Goal: Obtain resource: Download file/media

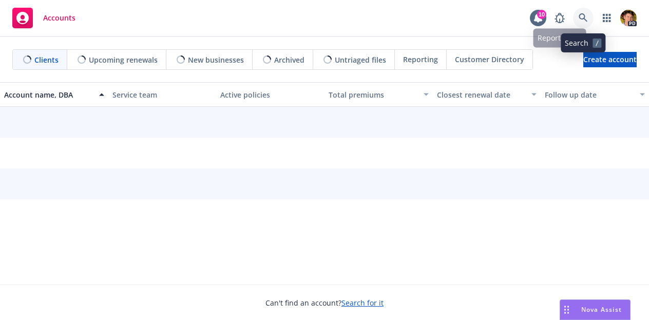
click at [585, 22] on icon at bounding box center [583, 17] width 9 height 9
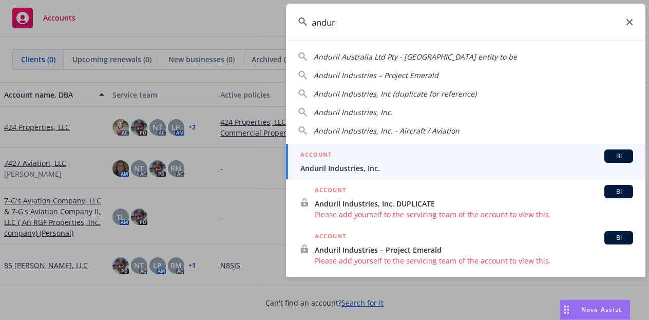
type input "andur"
click at [456, 170] on span "Anduril Industries, Inc." at bounding box center [467, 168] width 333 height 11
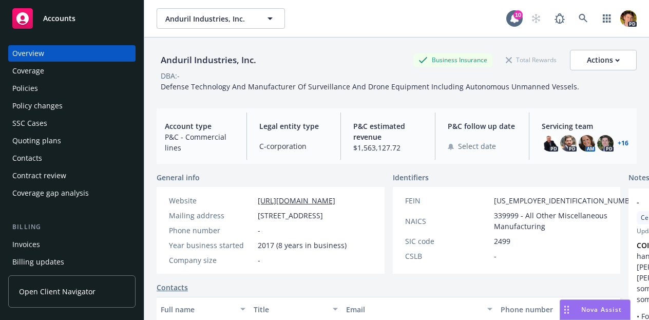
click at [51, 86] on div "Policies" at bounding box center [71, 88] width 119 height 16
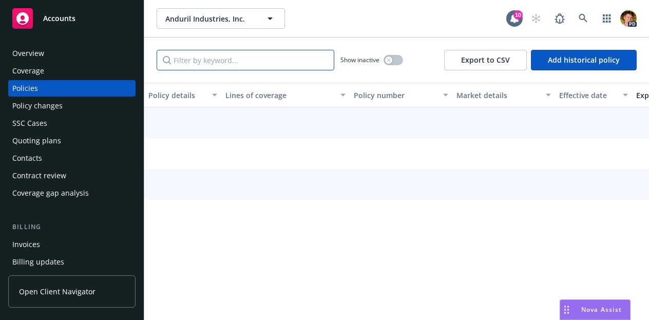
click at [235, 57] on input "Filter by keyword..." at bounding box center [246, 60] width 178 height 21
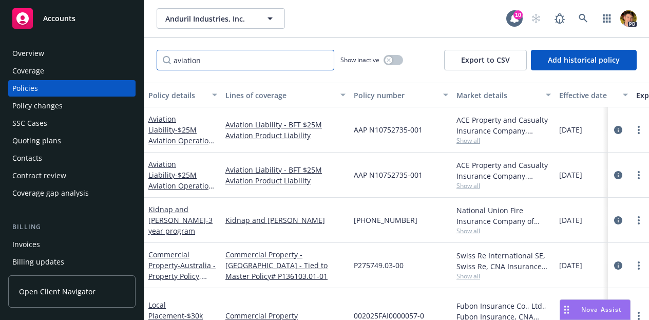
type input "aviation"
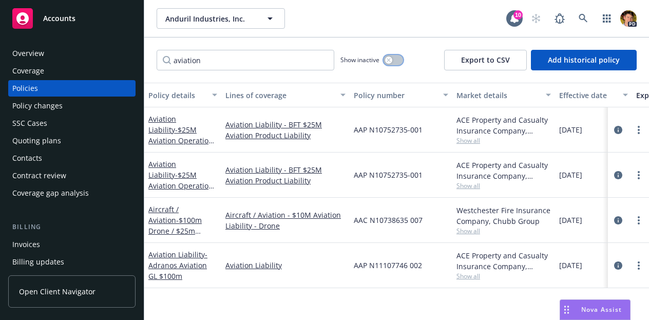
click at [393, 58] on button "button" at bounding box center [394, 60] width 20 height 10
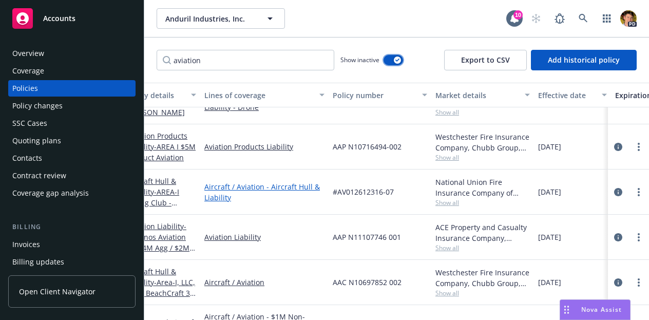
scroll to position [363, 0]
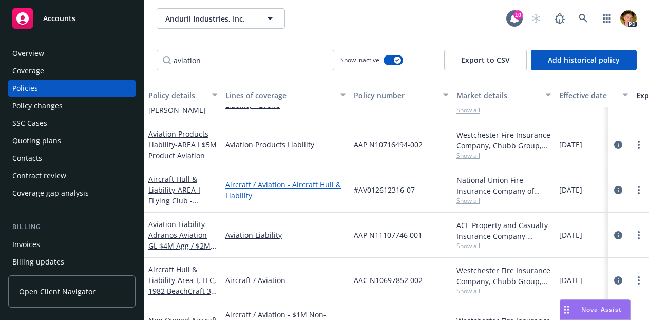
click at [254, 179] on link "Aircraft / Aviation - Aircraft Hull & Liability" at bounding box center [286, 190] width 120 height 22
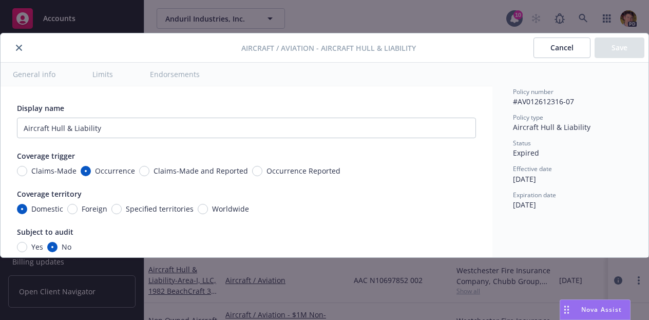
type textarea "x"
click at [17, 52] on button "close" at bounding box center [19, 48] width 12 height 12
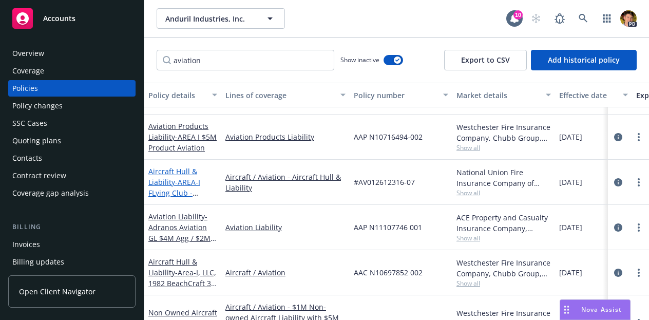
scroll to position [405, 0]
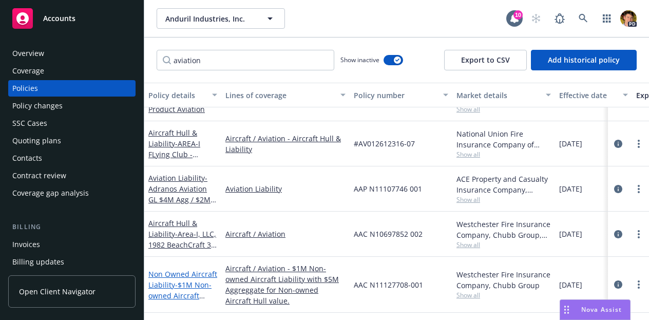
click at [175, 273] on link "Non Owned Aircraft Liability - $1M Non-owned Aircraft Liability with $5M Aggreg…" at bounding box center [182, 306] width 69 height 74
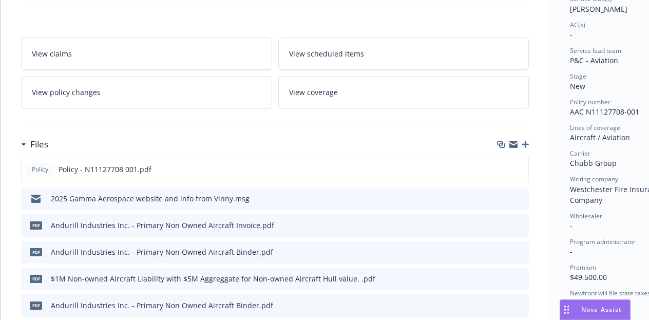
scroll to position [167, 0]
click at [519, 167] on icon "preview file" at bounding box center [518, 167] width 9 height 7
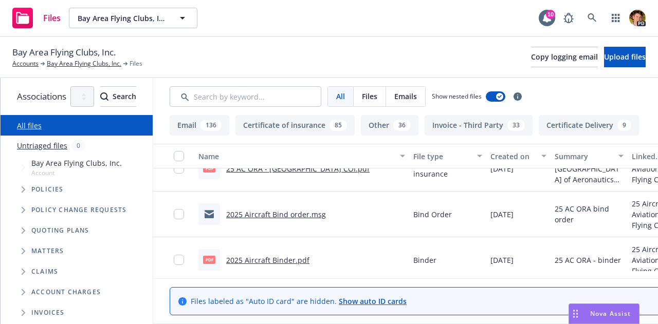
scroll to position [1515, 0]
click at [309, 260] on link "2025 Aircraft Binder.pdf" at bounding box center [267, 260] width 83 height 10
